Goal: Navigation & Orientation: Find specific page/section

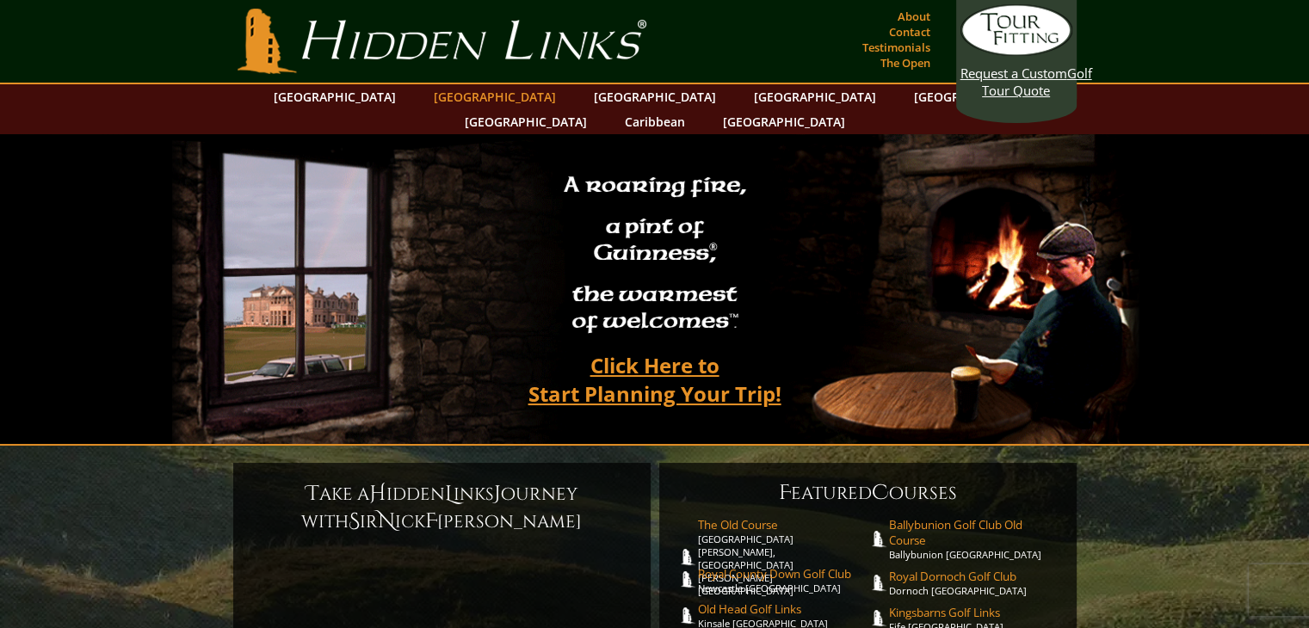
click at [461, 102] on link "[GEOGRAPHIC_DATA]" at bounding box center [494, 96] width 139 height 25
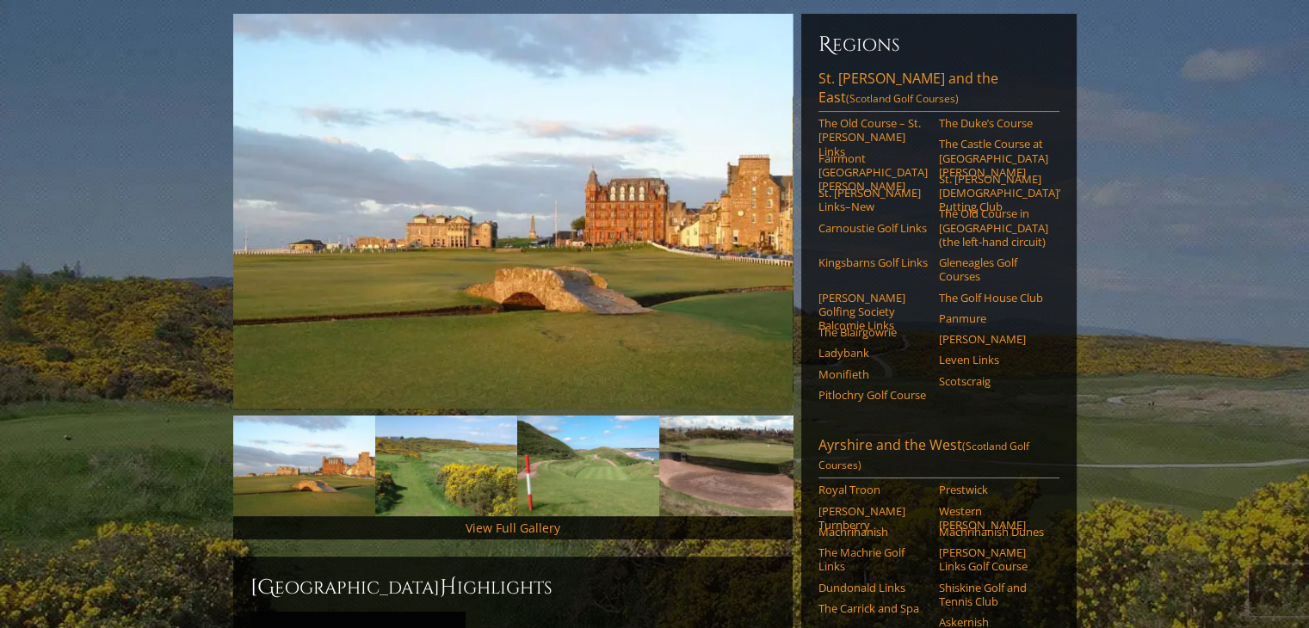
scroll to position [210, 0]
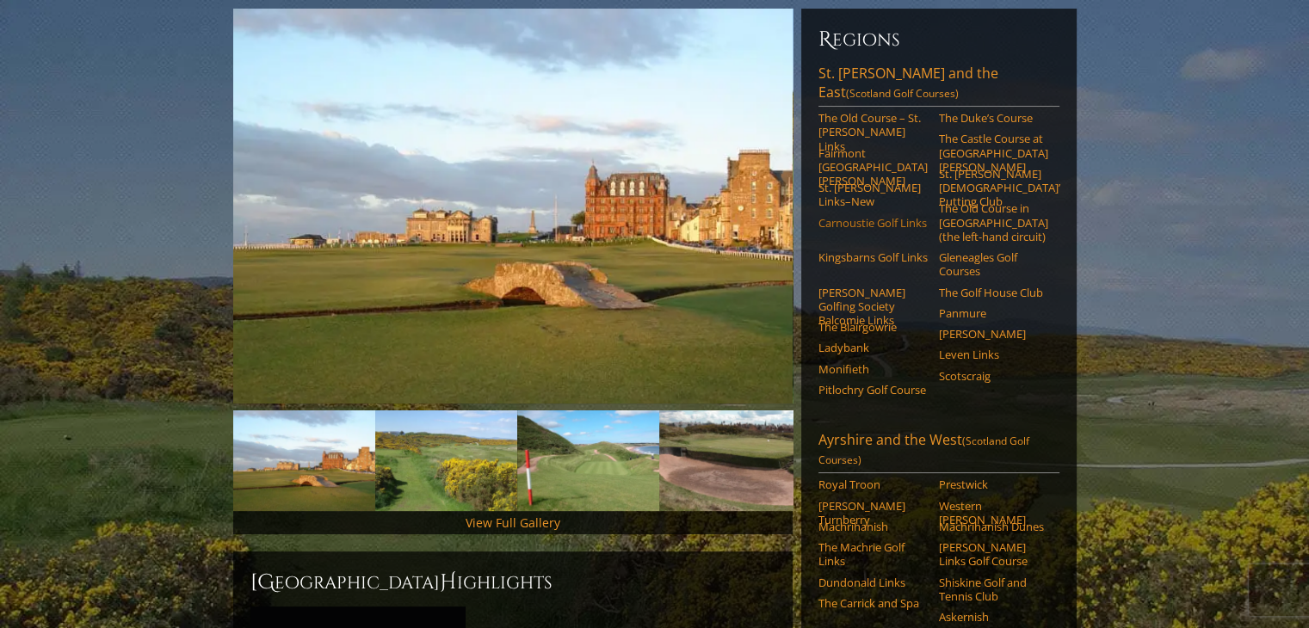
click at [837, 216] on link "Carnoustie Golf Links" at bounding box center [872, 223] width 109 height 14
